Goal: Information Seeking & Learning: Learn about a topic

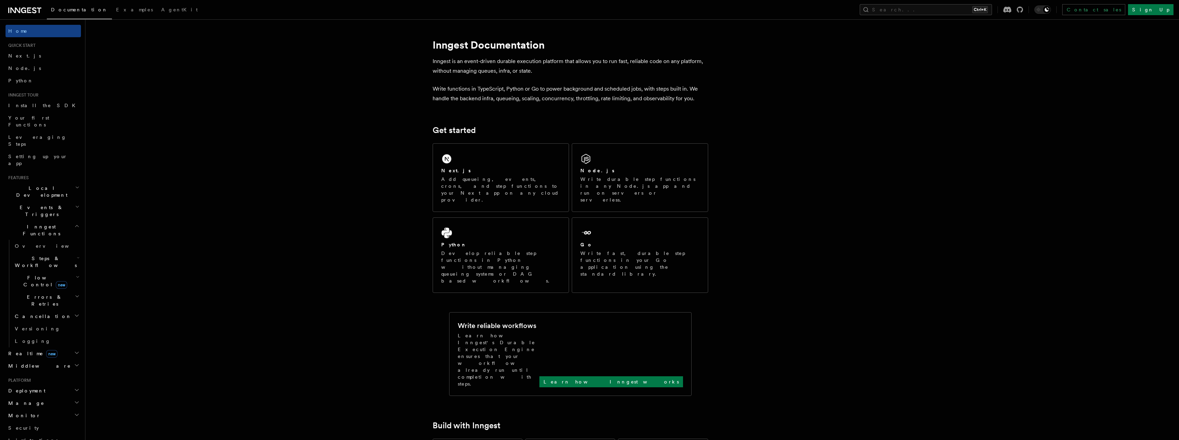
click at [44, 135] on link "Leveraging Steps" at bounding box center [43, 140] width 75 height 19
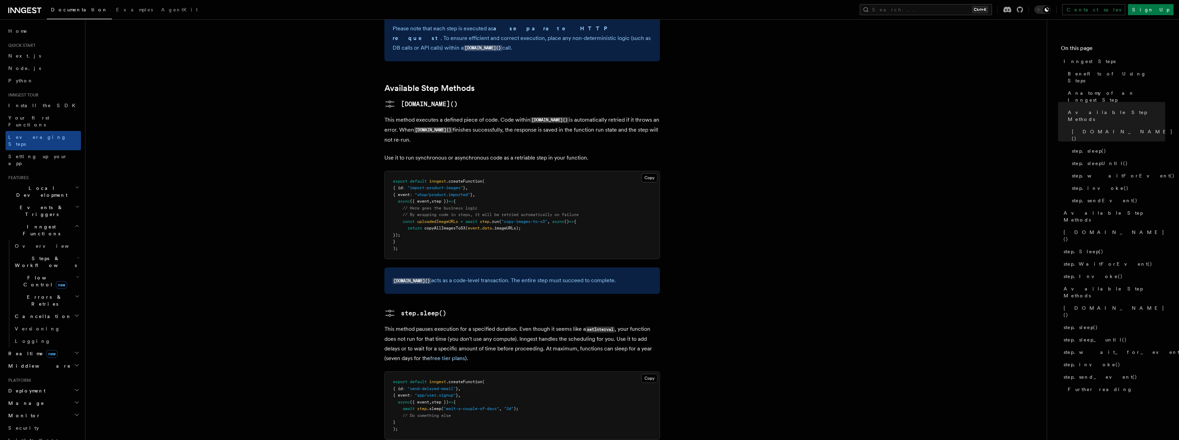
scroll to position [385, 0]
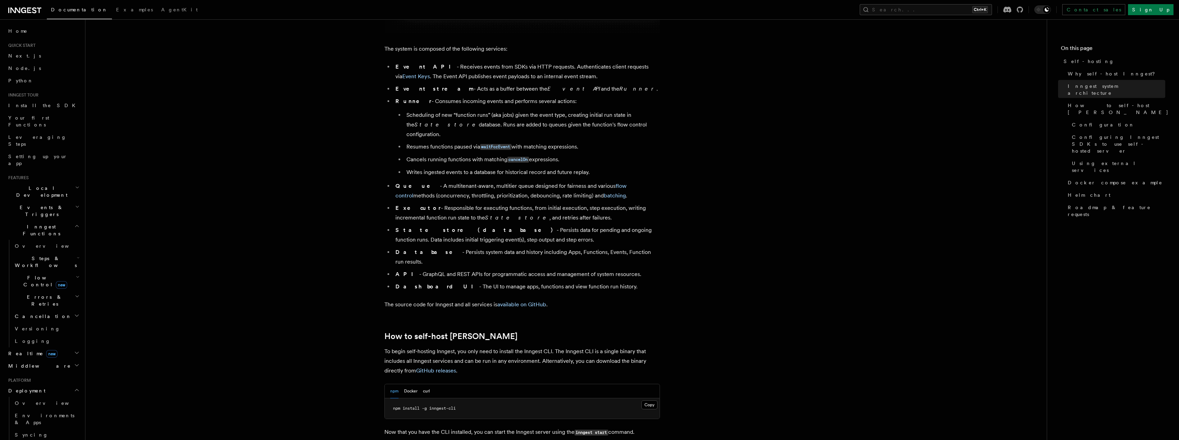
scroll to position [455, 0]
